Goal: Find specific page/section: Find specific page/section

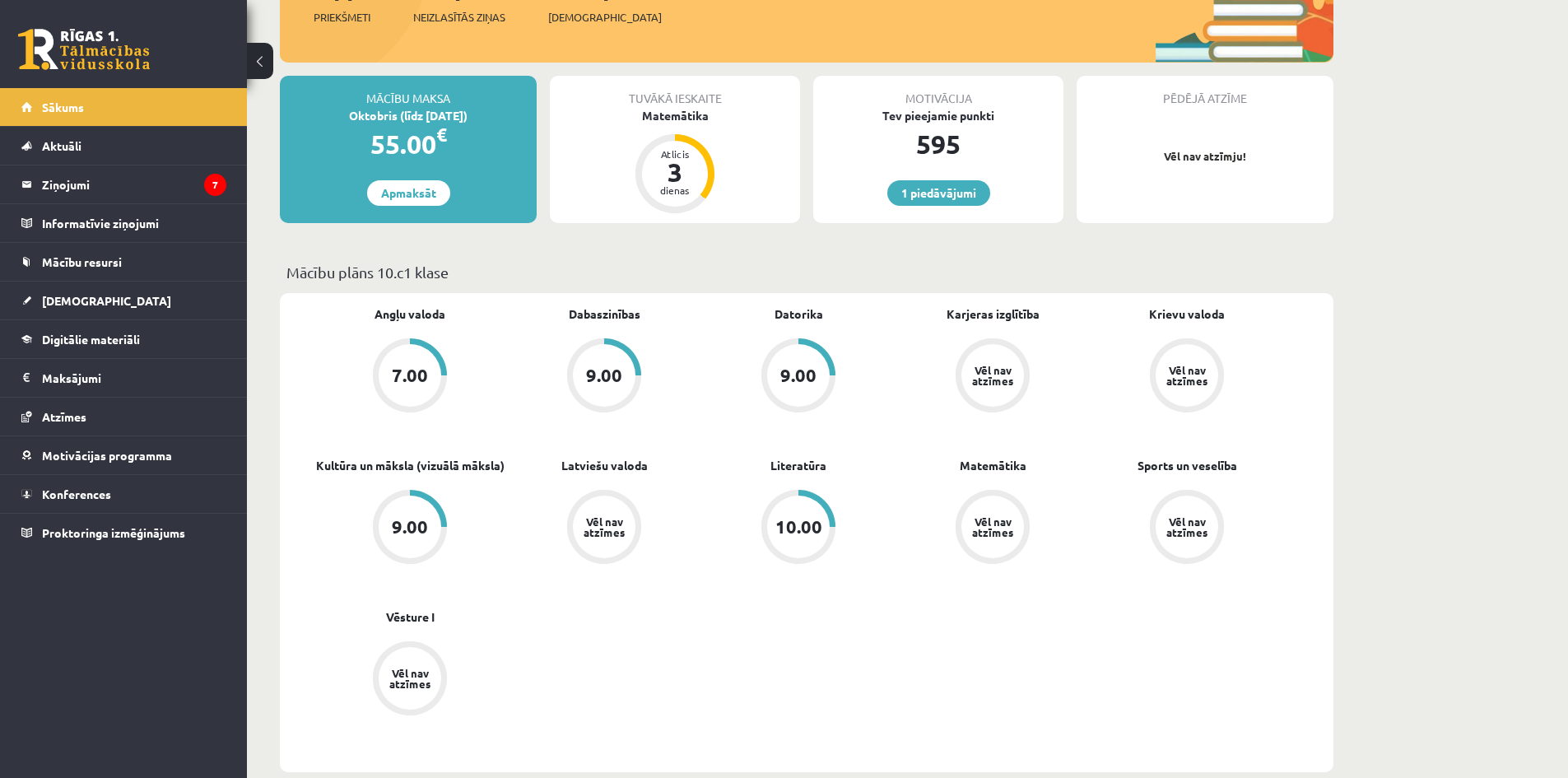
scroll to position [247, 0]
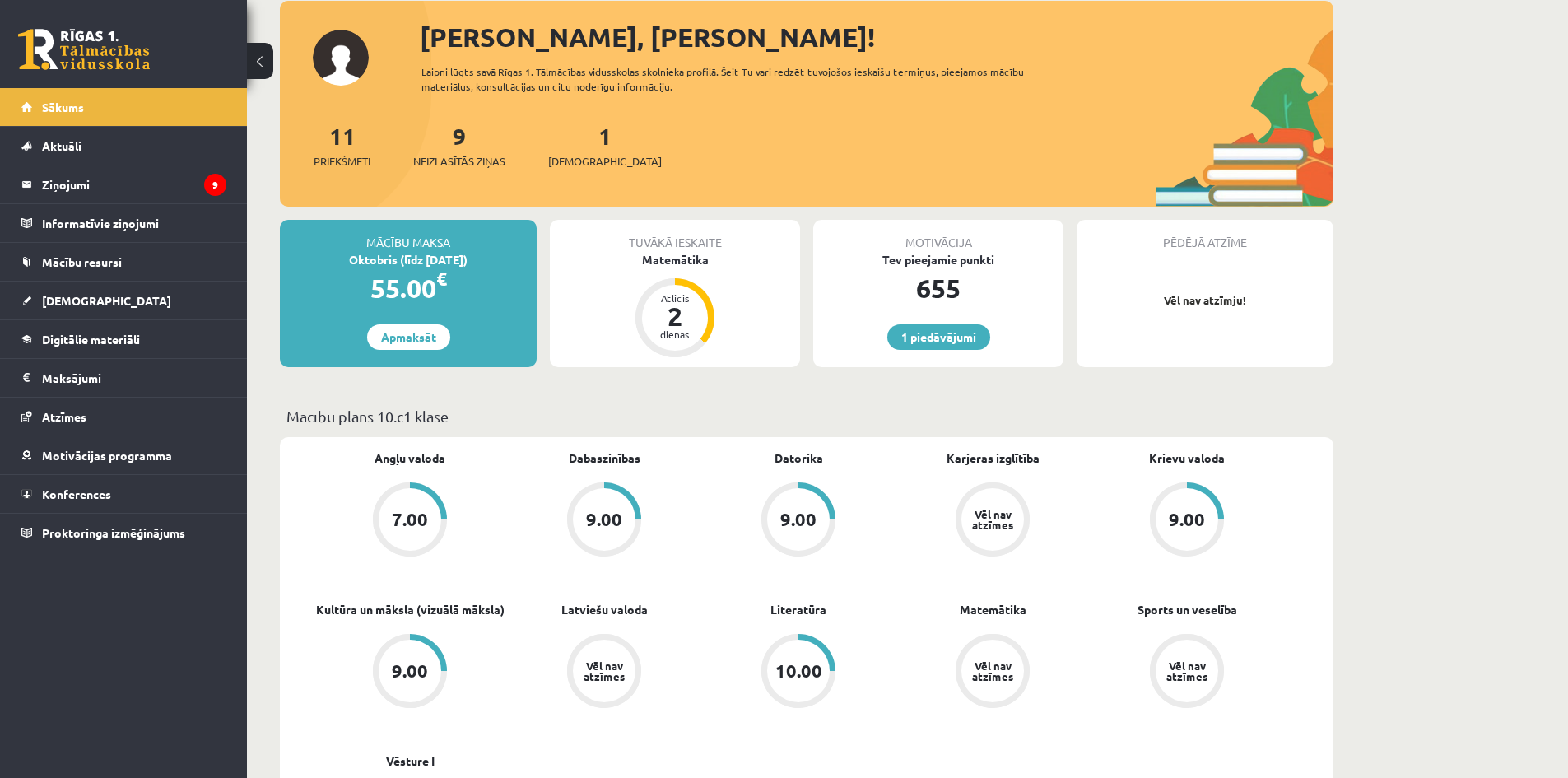
scroll to position [247, 0]
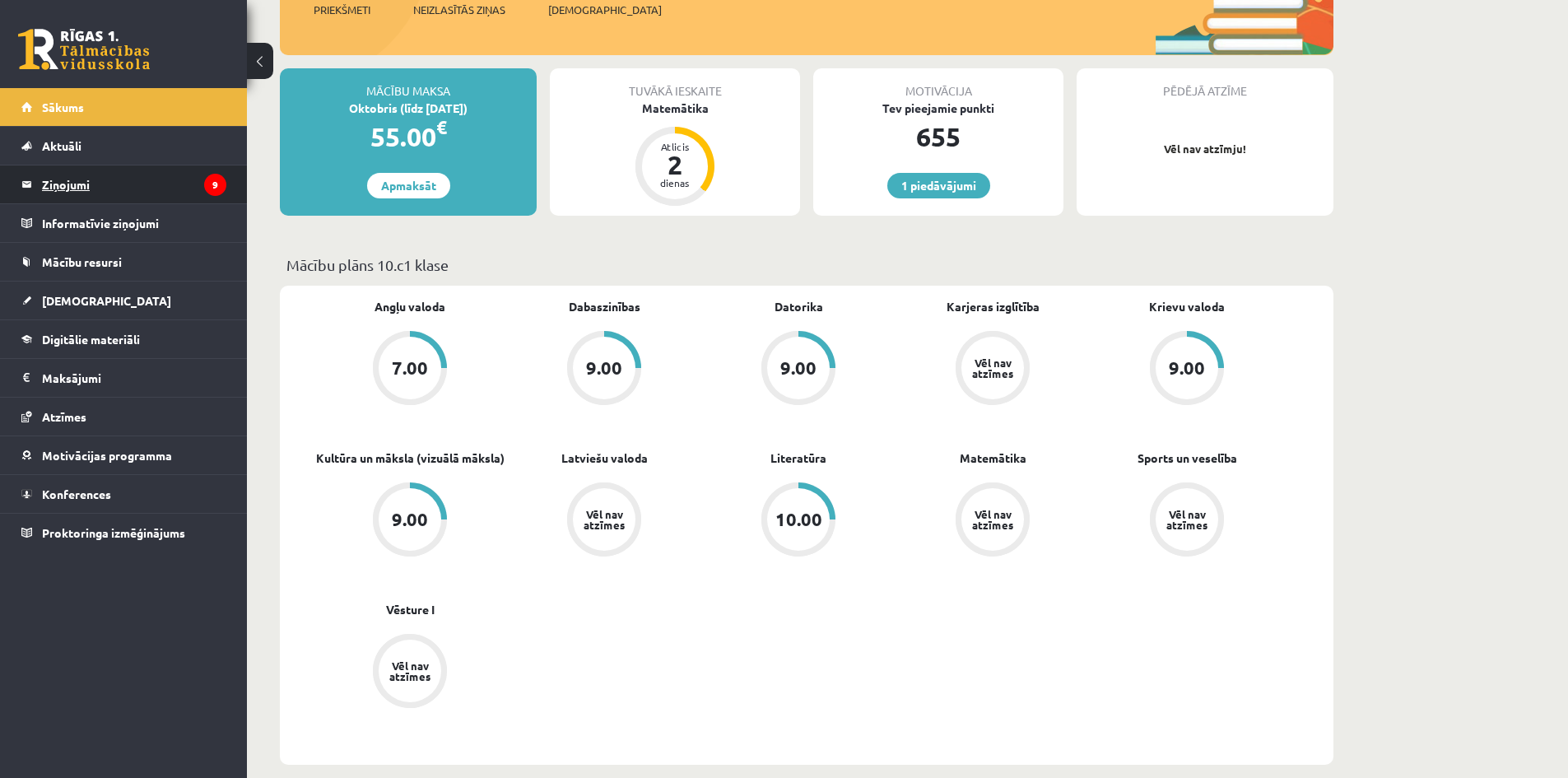
click at [158, 181] on legend "Ziņojumi 9" at bounding box center [134, 184] width 184 height 38
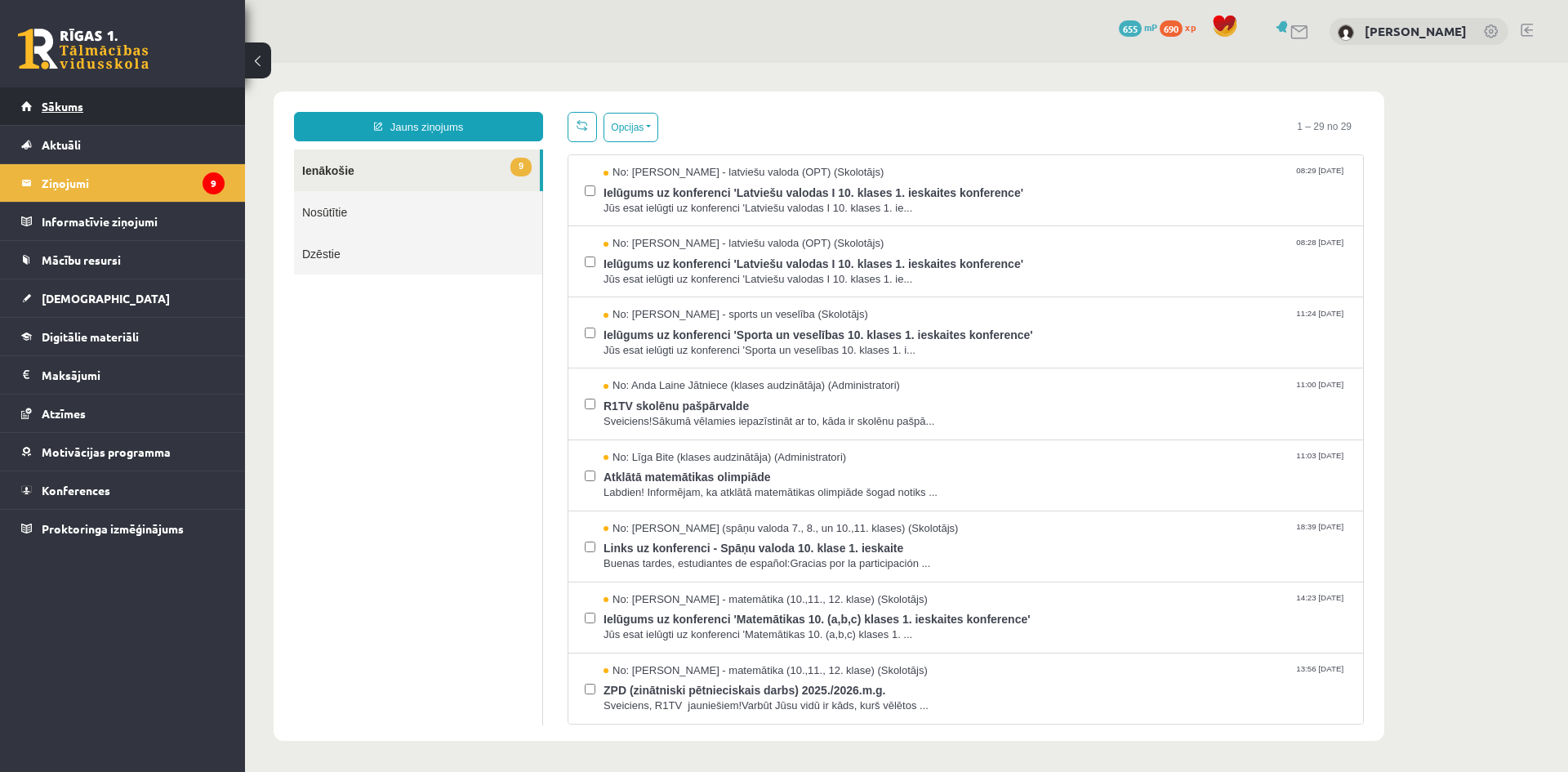
click at [144, 106] on link "Sākums" at bounding box center [123, 105] width 204 height 37
